Goal: Book appointment/travel/reservation

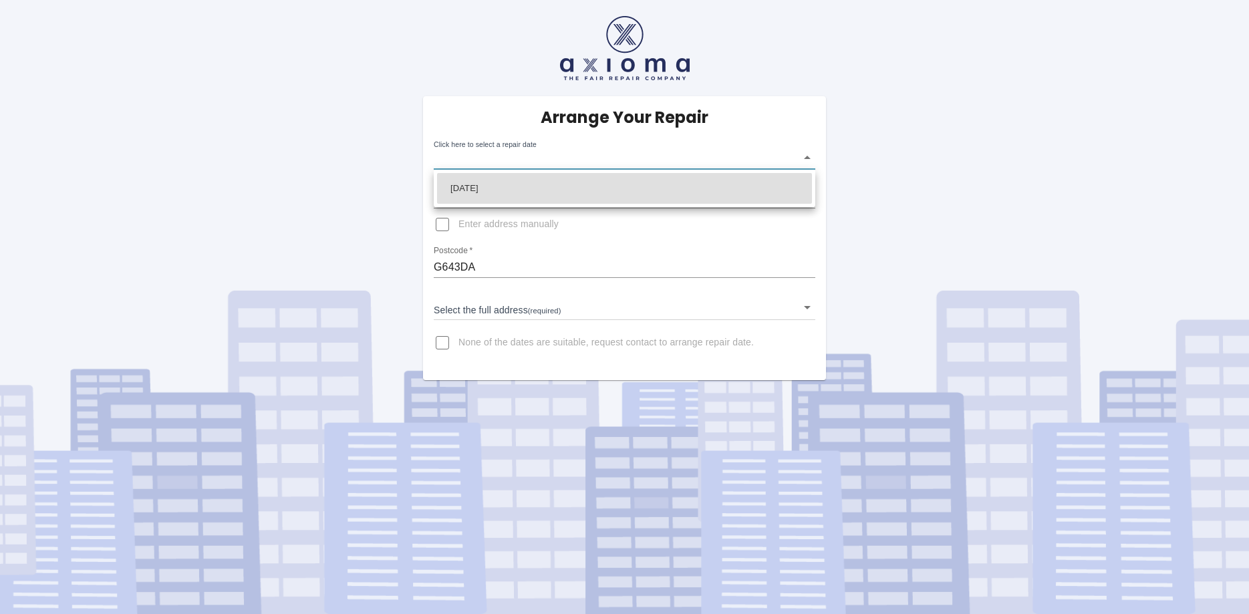
click at [809, 157] on body "Arrange Your Repair Click here to select a repair date ​ Phone Number   * 07881…" at bounding box center [624, 307] width 1249 height 614
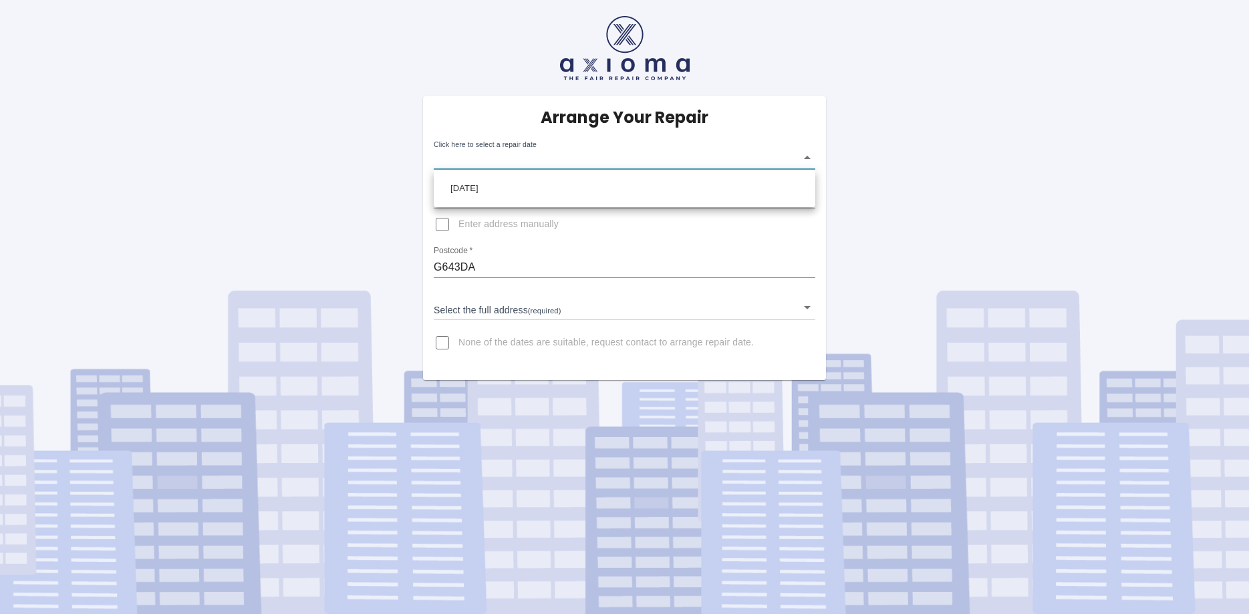
click at [370, 170] on div at bounding box center [624, 307] width 1249 height 614
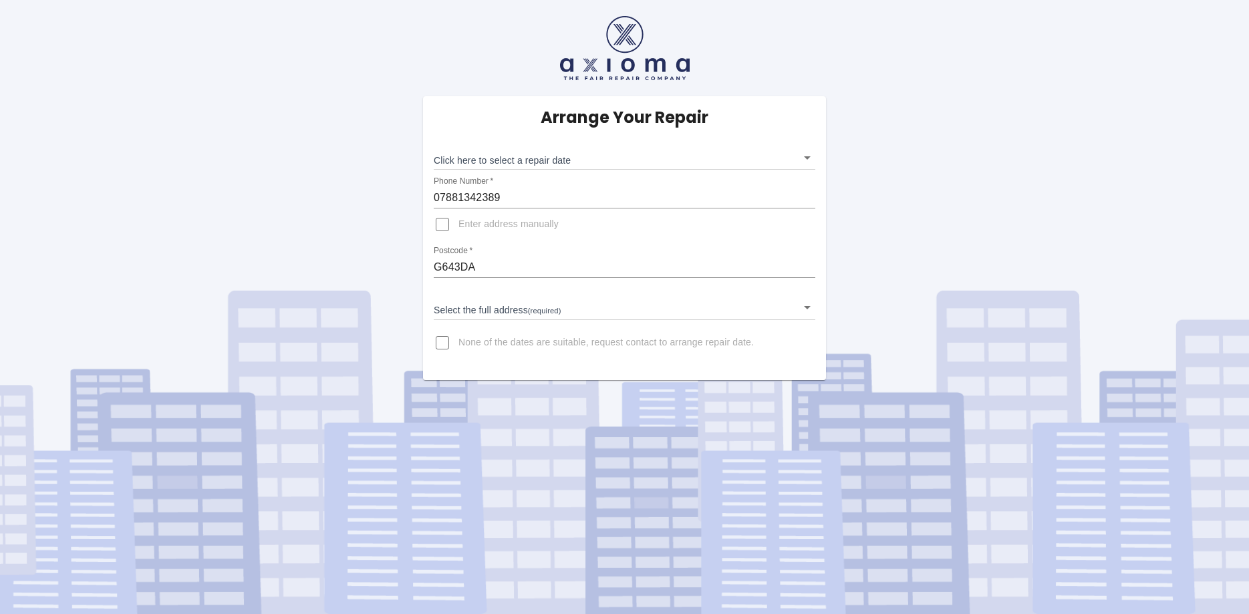
click at [806, 156] on body "Arrange Your Repair Click here to select a repair date ​ Phone Number   * 07881…" at bounding box center [624, 307] width 1249 height 614
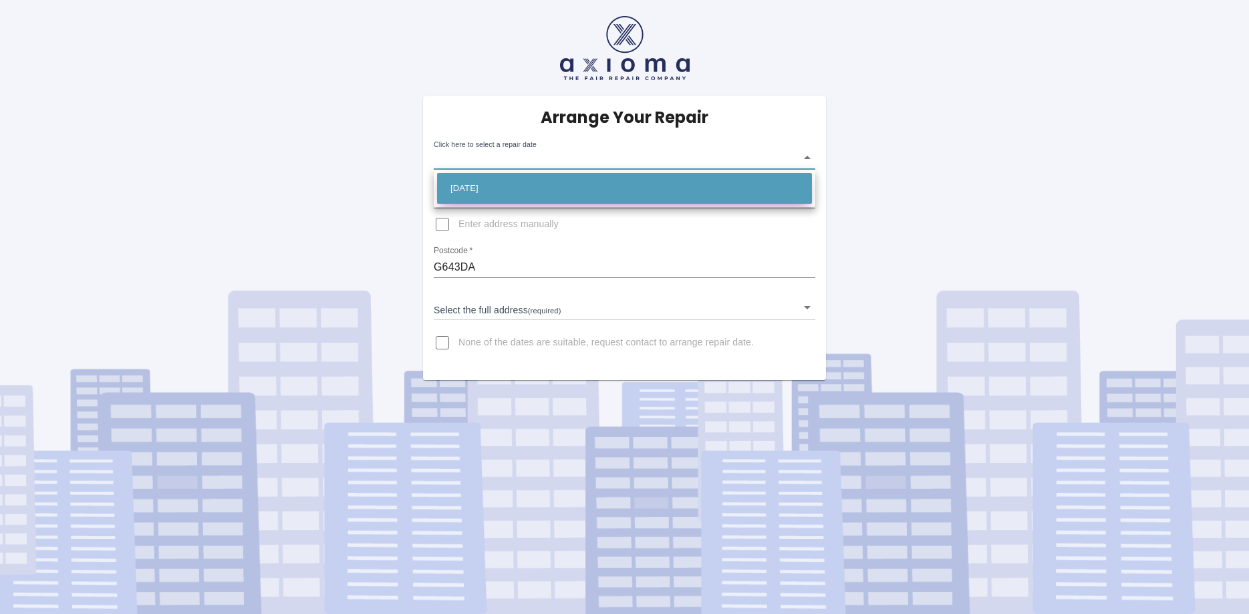
click at [588, 191] on li "[DATE]" at bounding box center [624, 188] width 375 height 31
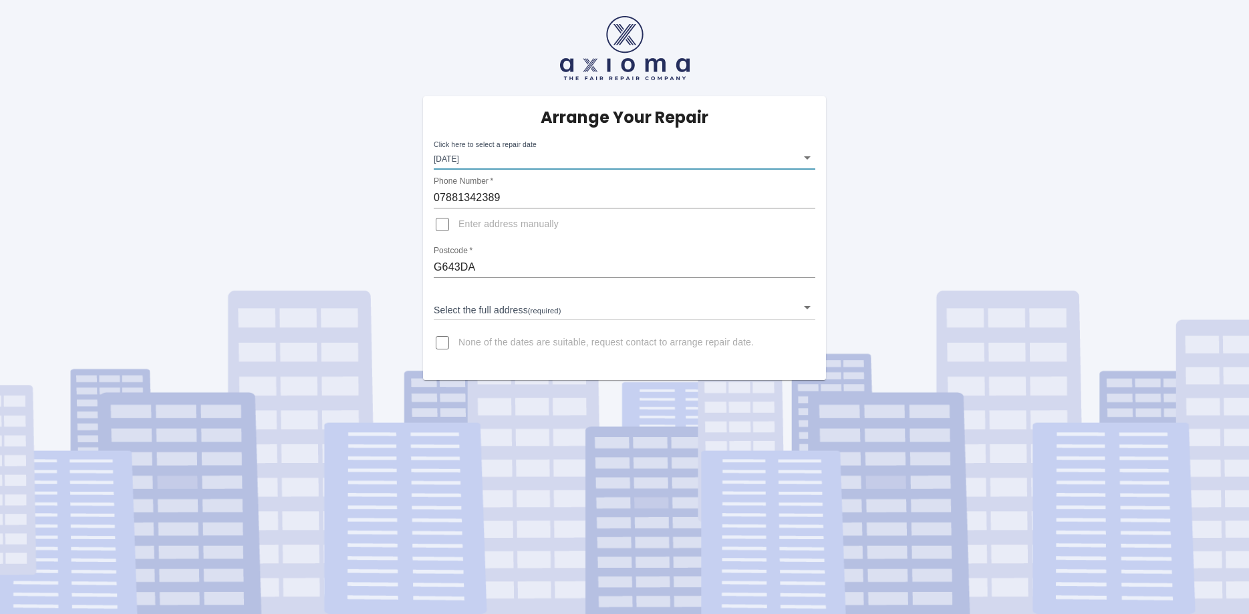
type input "[DATE]T00:00:00.000Z"
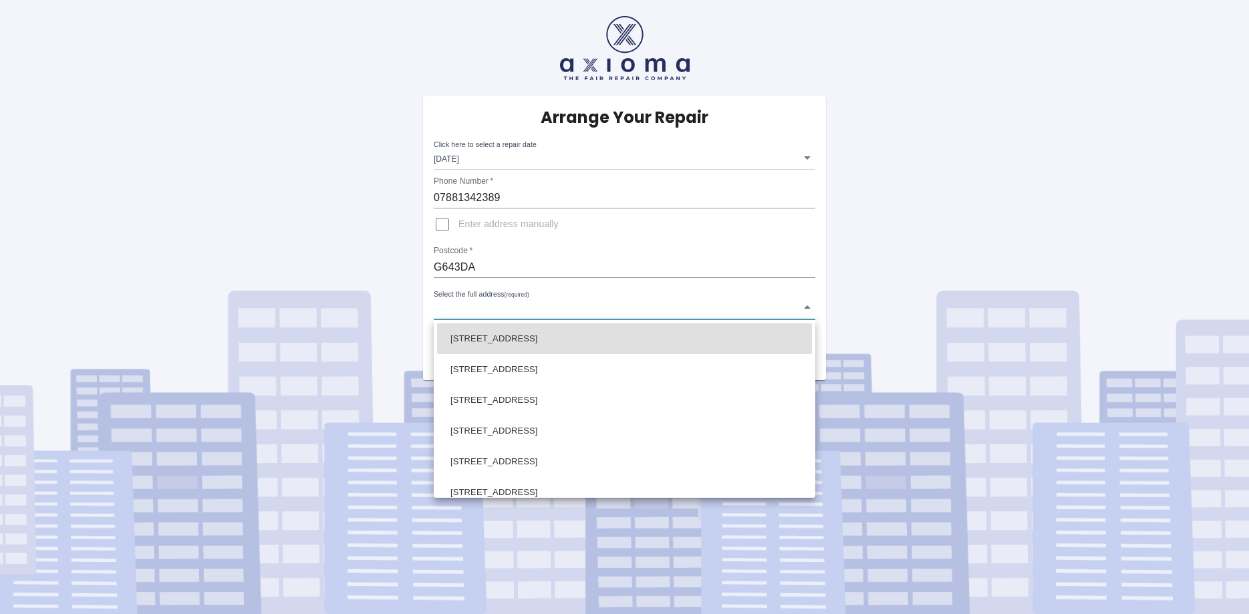
click at [808, 305] on body "Arrange Your Repair Click here to select a repair date Fri Oct 17 2025 2025-10-…" at bounding box center [624, 307] width 1249 height 614
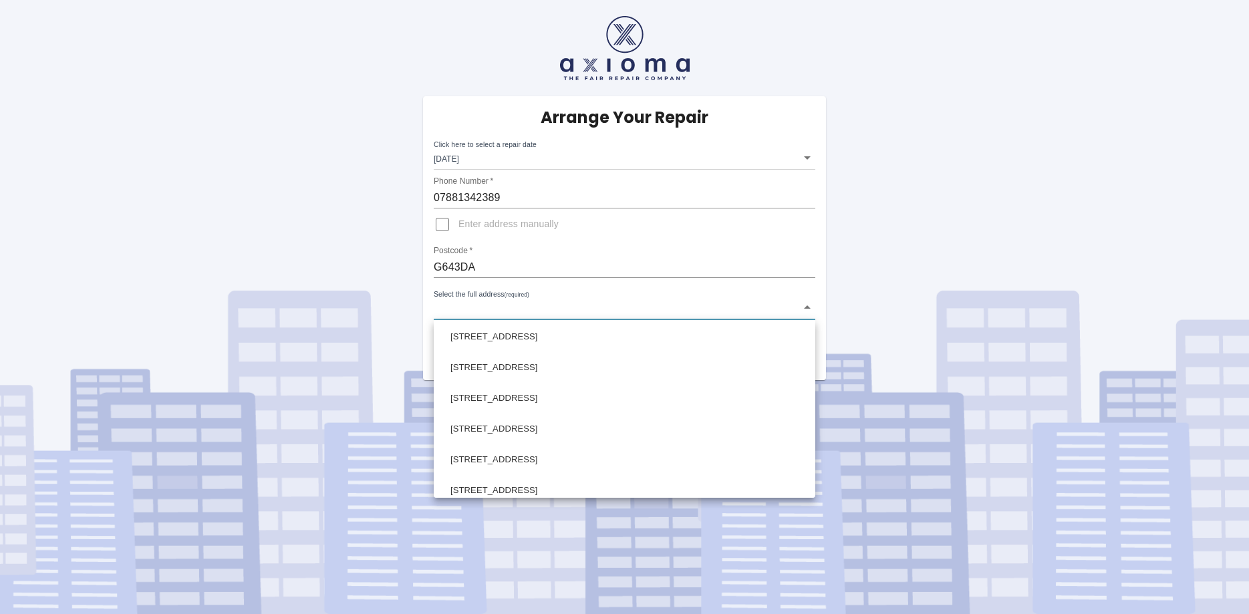
scroll to position [721, 0]
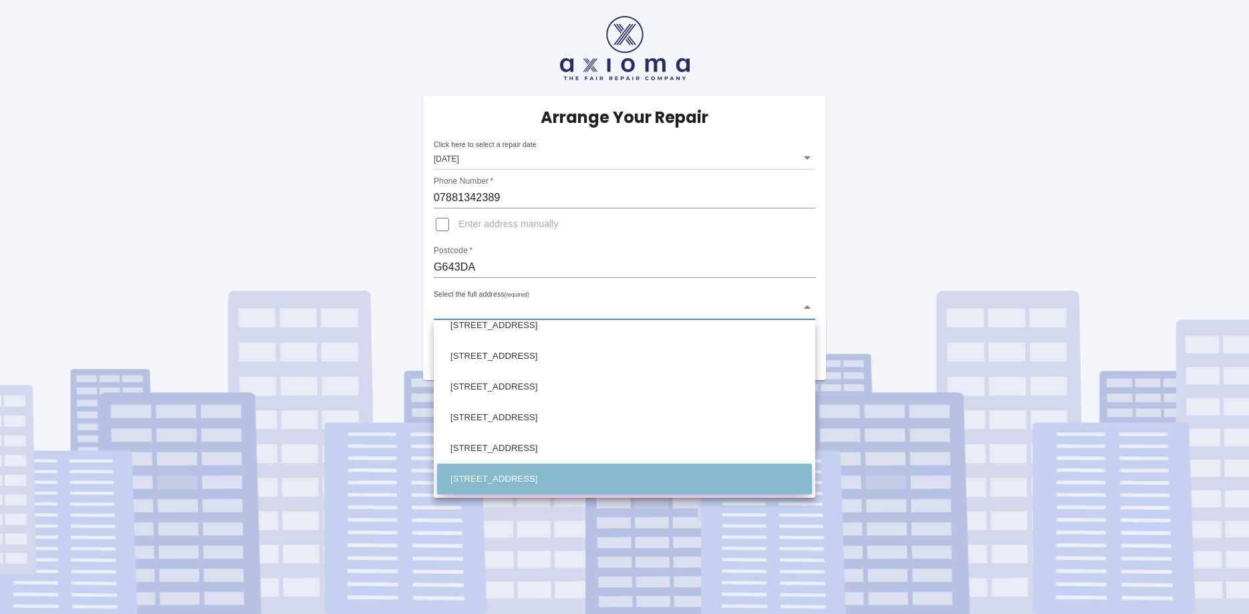
click at [624, 477] on li "[STREET_ADDRESS]" at bounding box center [624, 479] width 375 height 31
type input "[STREET_ADDRESS]"
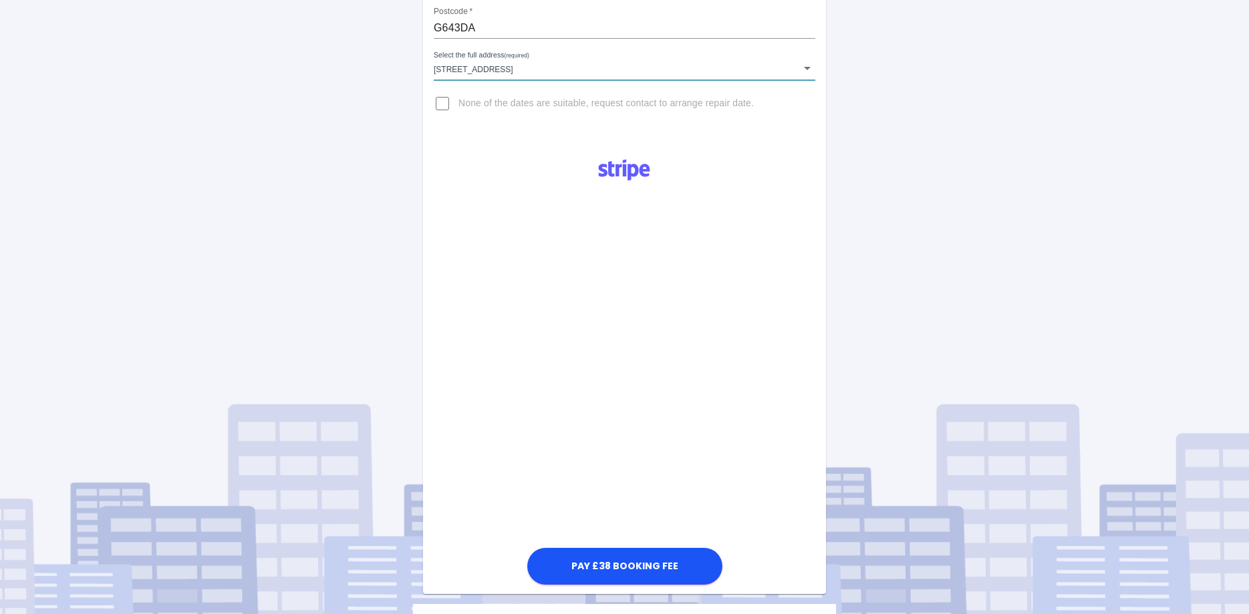
scroll to position [0, 0]
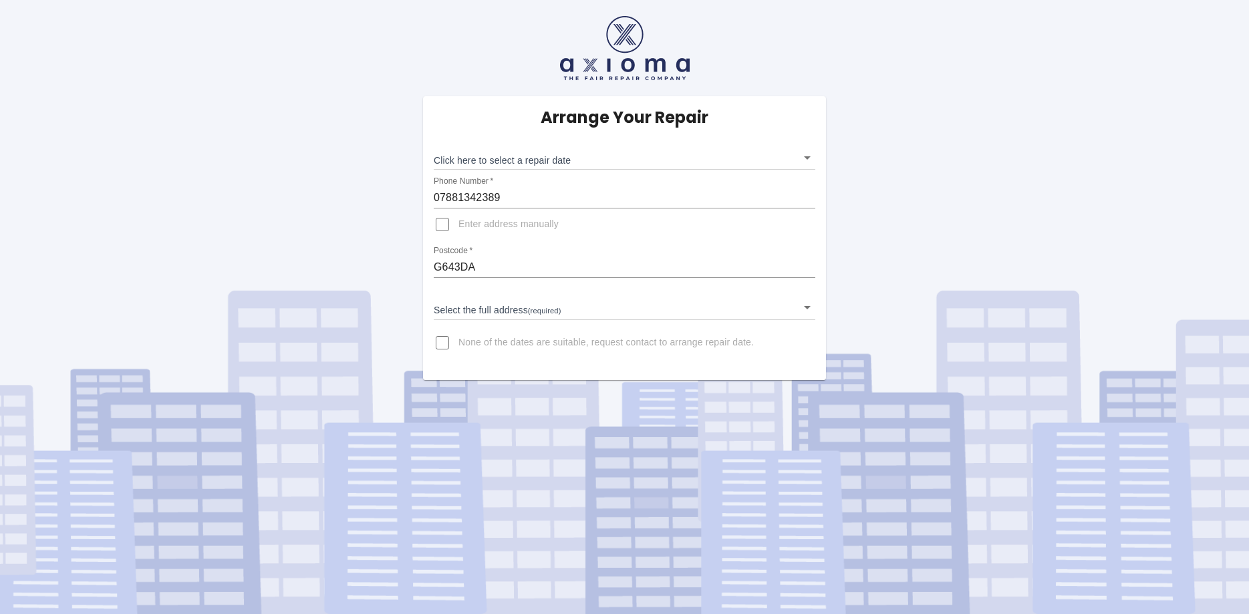
click at [808, 158] on body "Arrange Your Repair Click here to select a repair date ​ Phone Number   * 07881…" at bounding box center [624, 307] width 1249 height 614
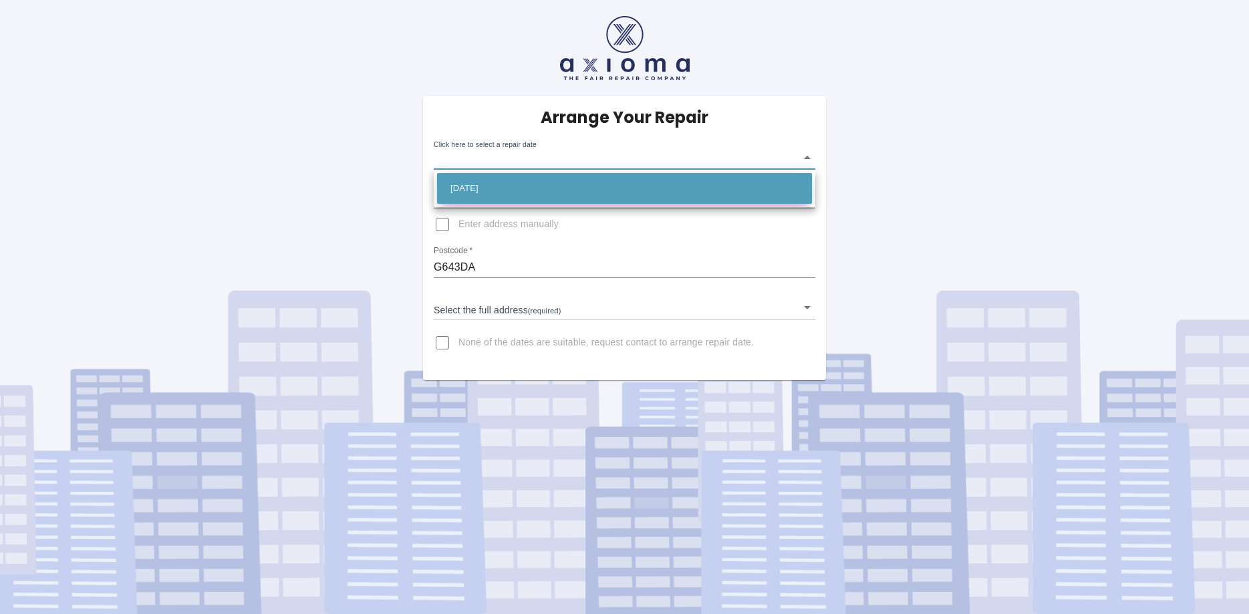
click at [565, 187] on li "[DATE]" at bounding box center [624, 188] width 375 height 31
type input "[DATE]T00:00:00.000Z"
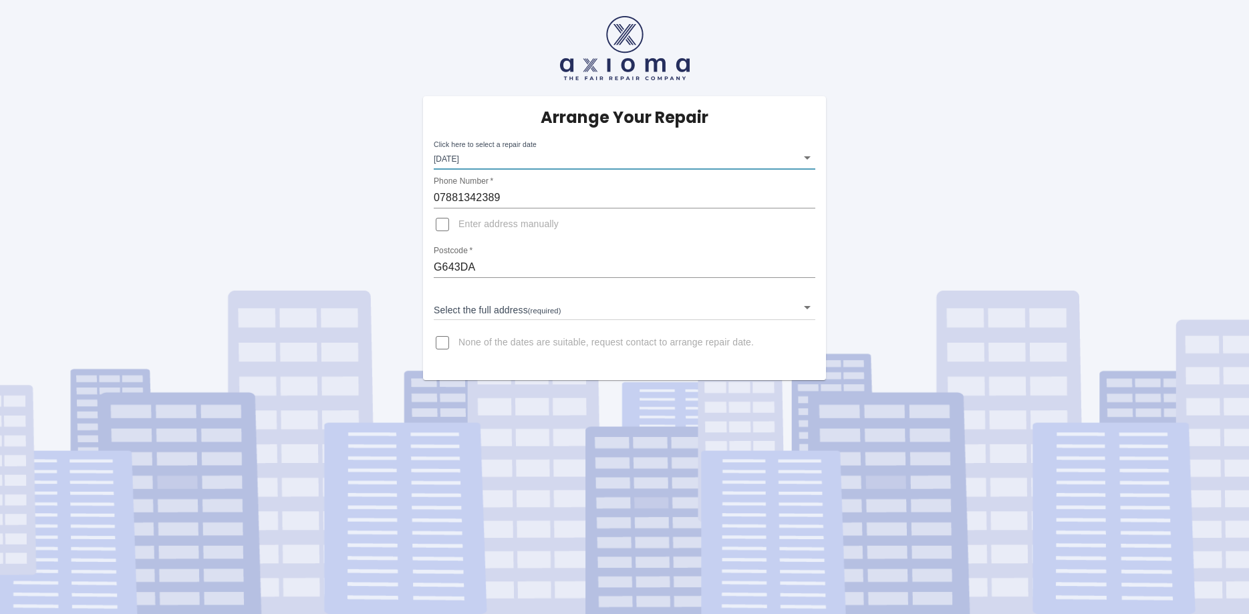
click at [804, 304] on body "Arrange Your Repair Click here to select a repair date [DATE] [DATE]T00:00:00.0…" at bounding box center [624, 307] width 1249 height 614
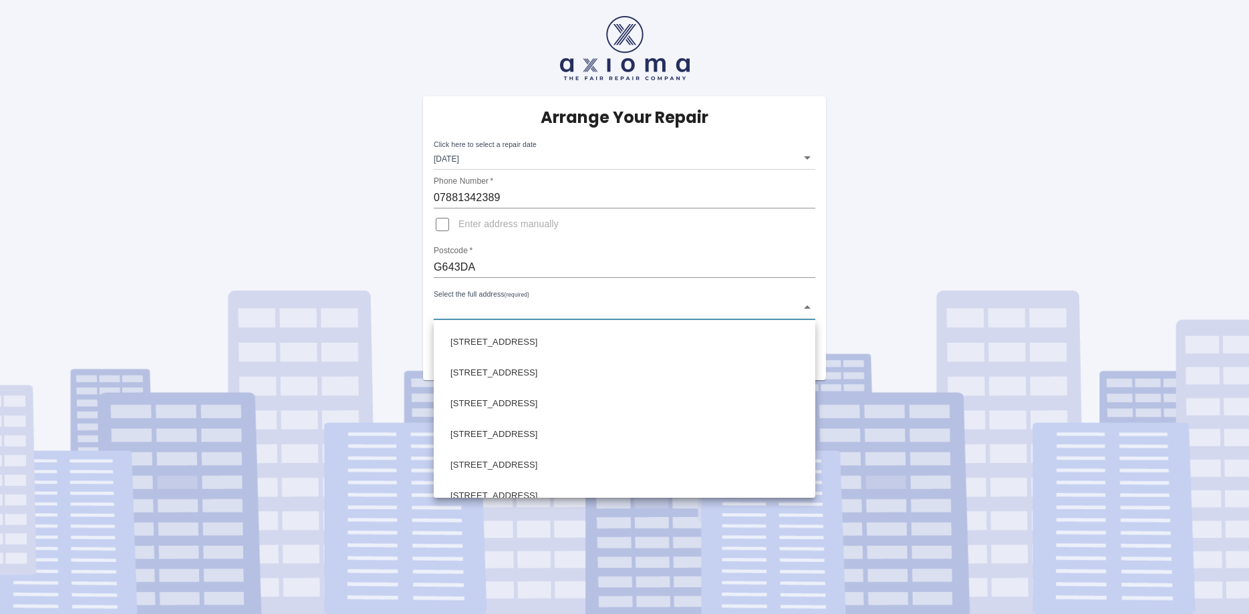
scroll to position [721, 0]
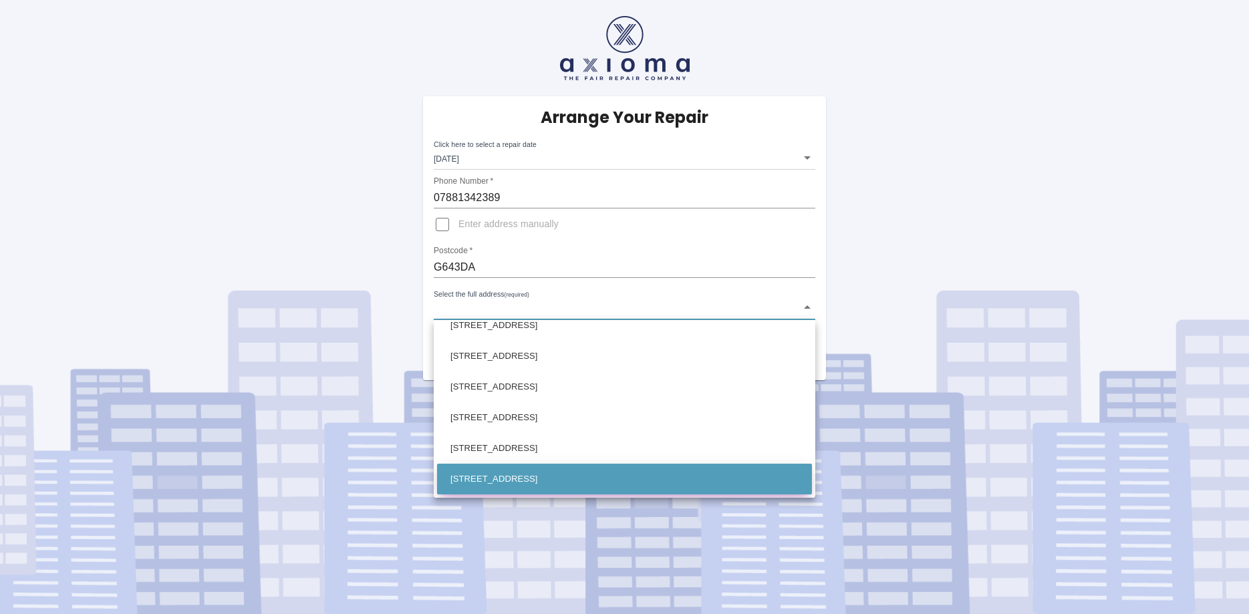
click at [532, 481] on li "[STREET_ADDRESS]" at bounding box center [624, 479] width 375 height 31
type input "[STREET_ADDRESS]"
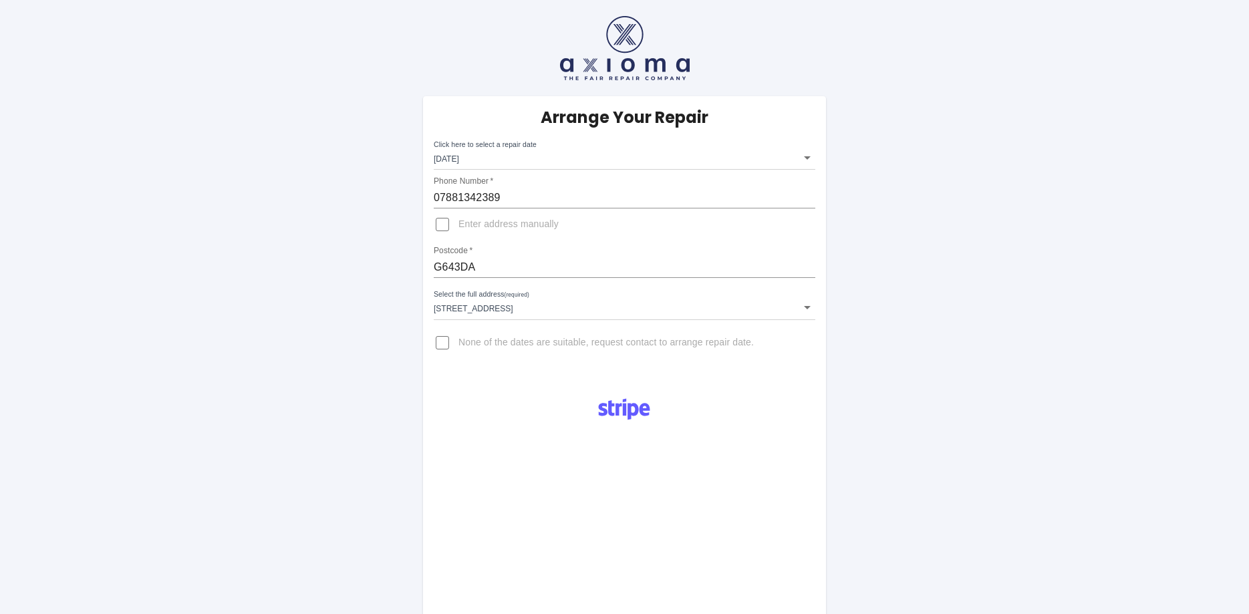
scroll to position [477, 0]
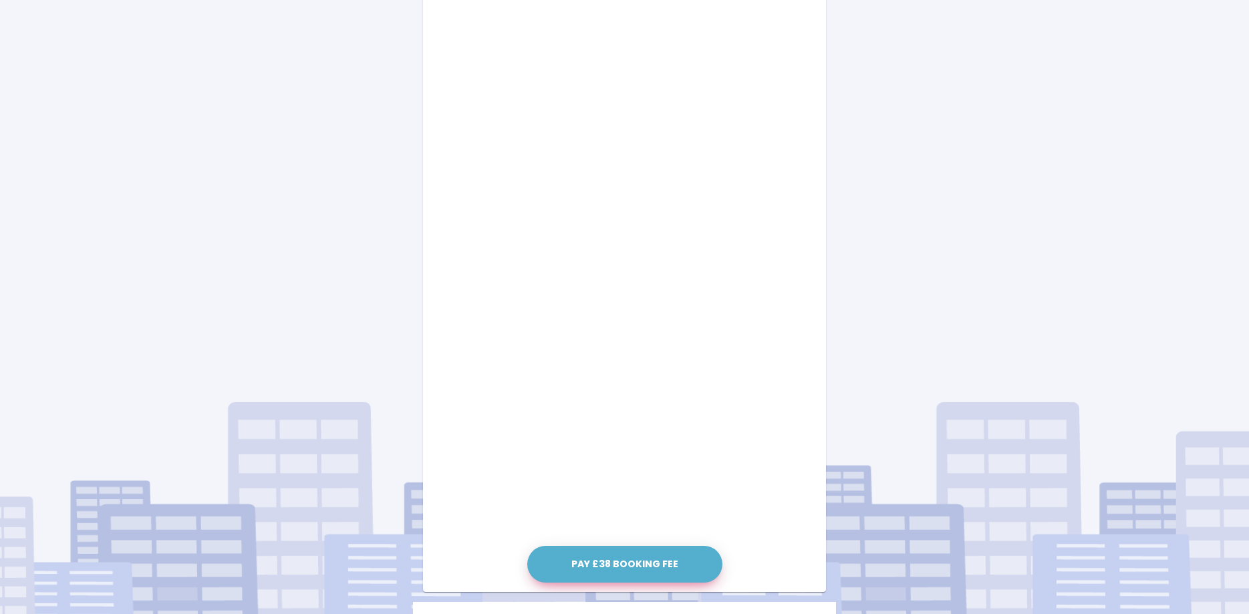
click at [621, 559] on button "Pay £38 Booking Fee" at bounding box center [624, 564] width 195 height 37
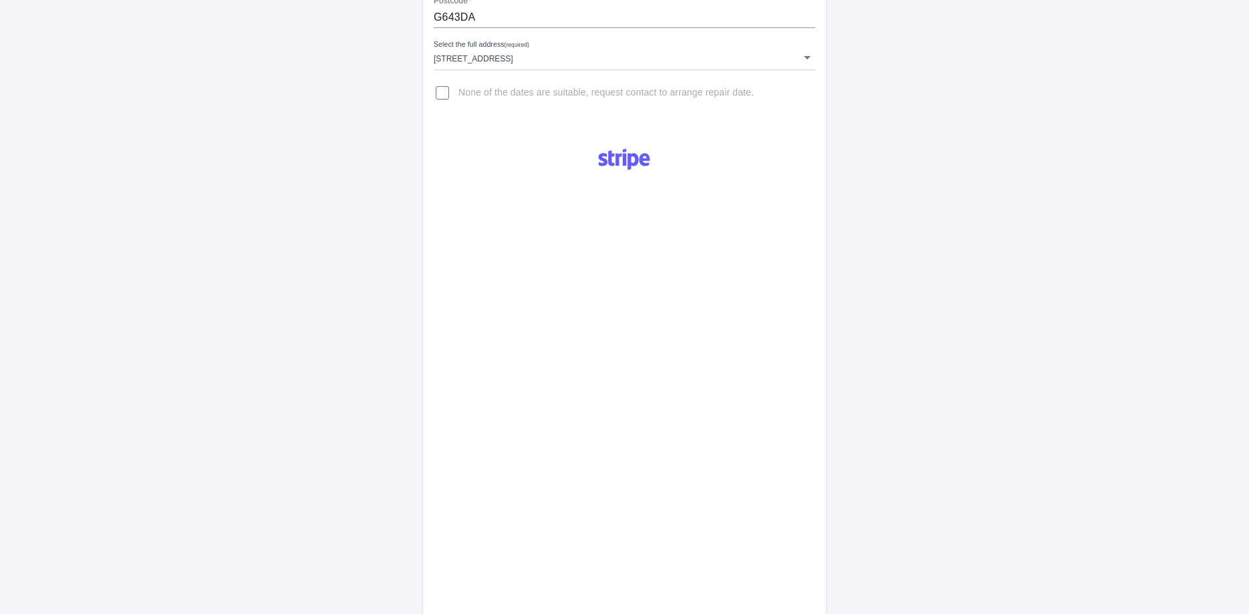
scroll to position [0, 0]
